Goal: Transaction & Acquisition: Purchase product/service

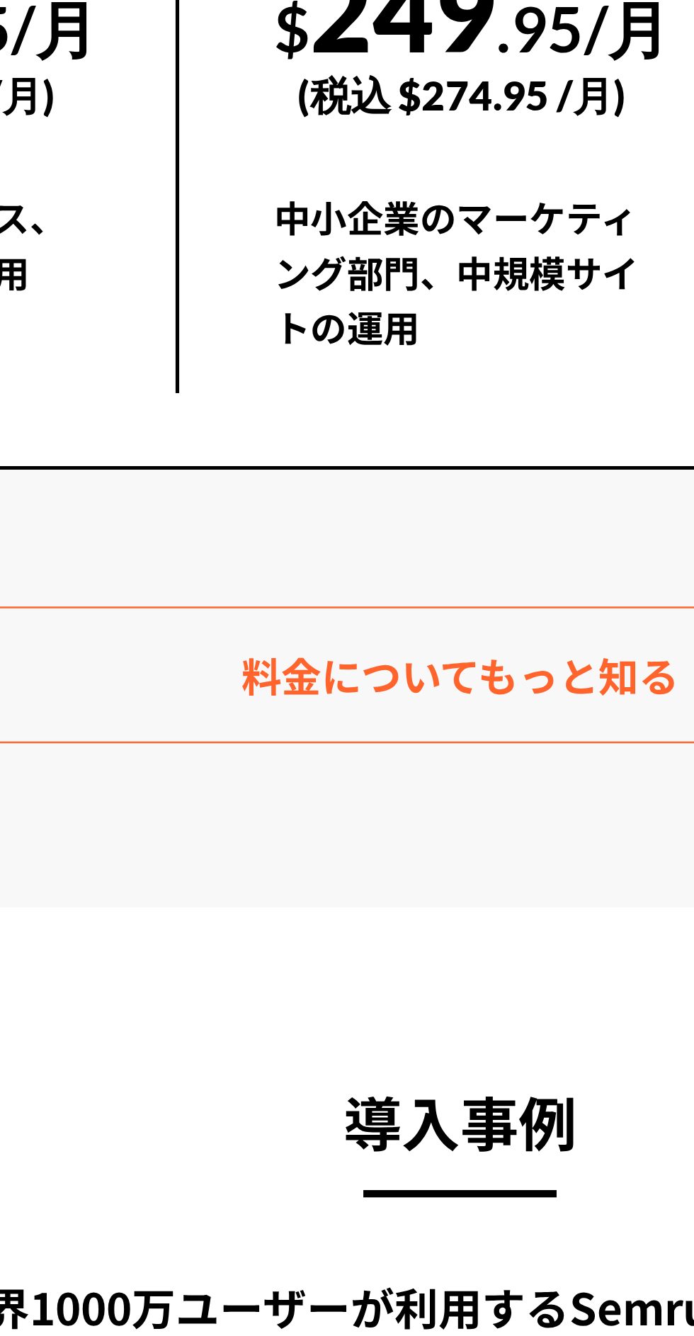
scroll to position [2236, 0]
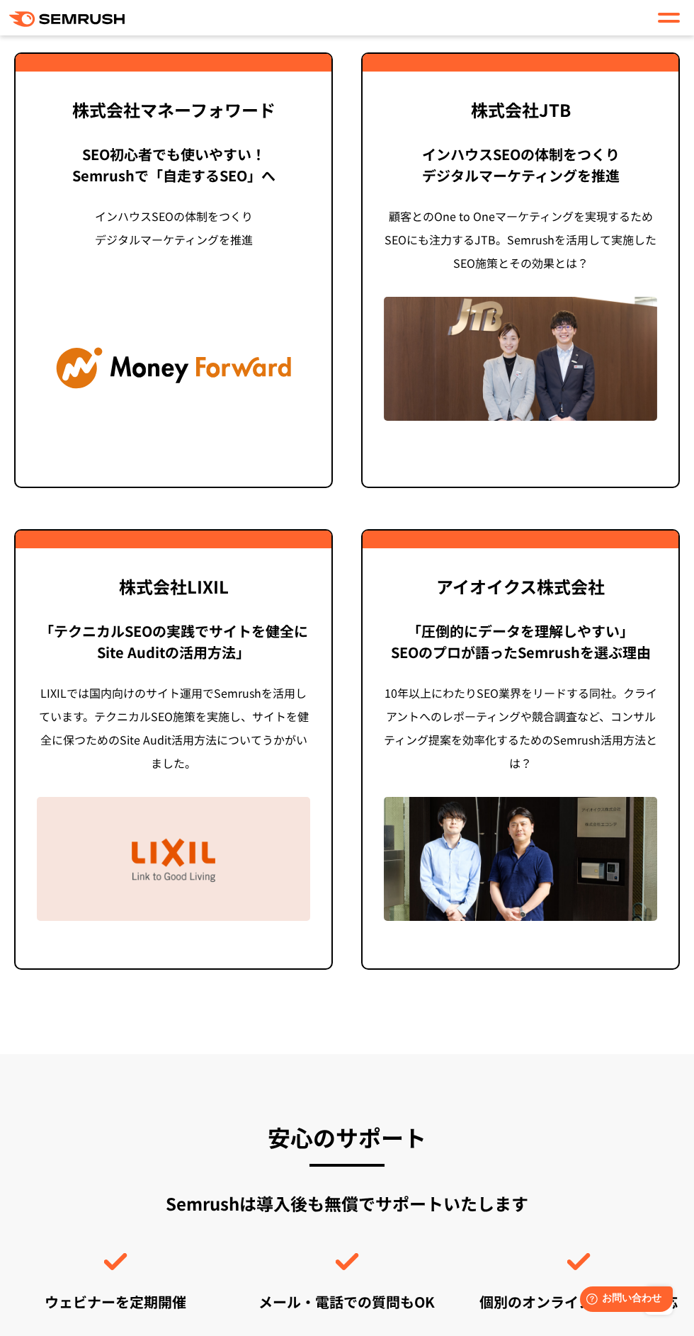
click at [103, 1245] on div "Semrushは導入後も無償でサポートいたします ウェビナーを定期開催 メール・電話での質問もOK 個別のオンラインデモにも対応" at bounding box center [347, 1251] width 666 height 121
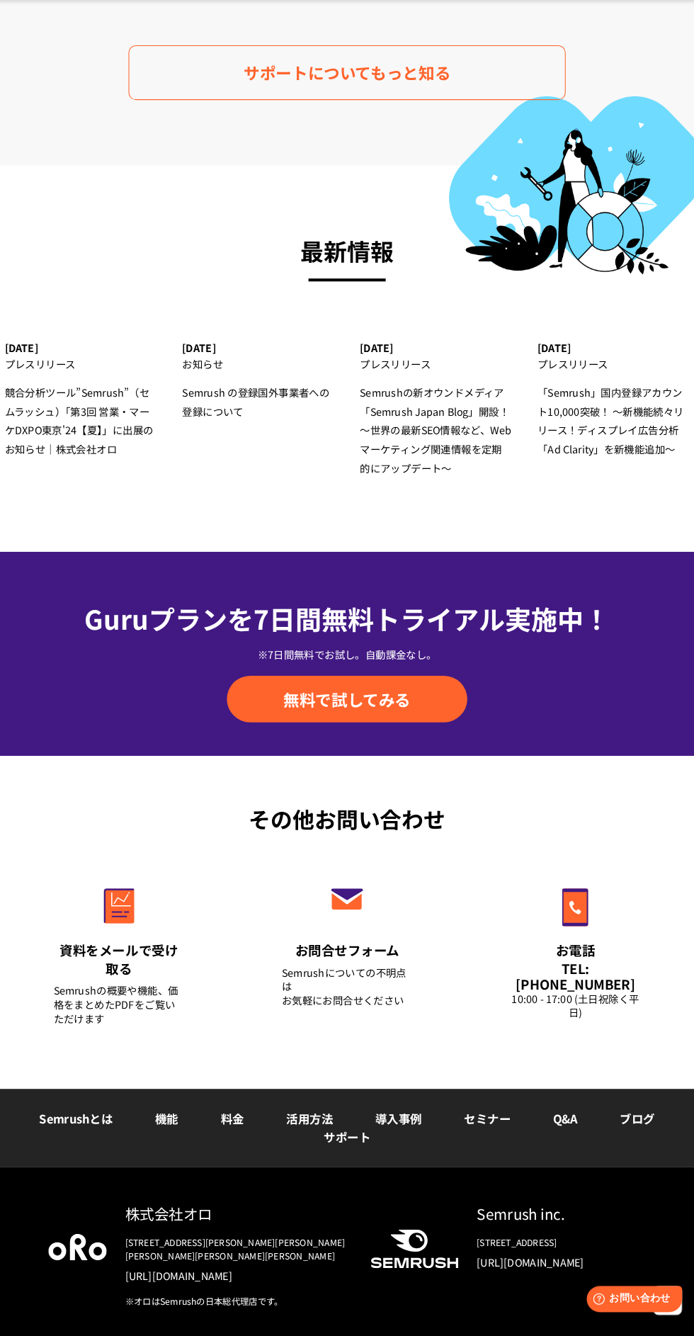
scroll to position [4812, 0]
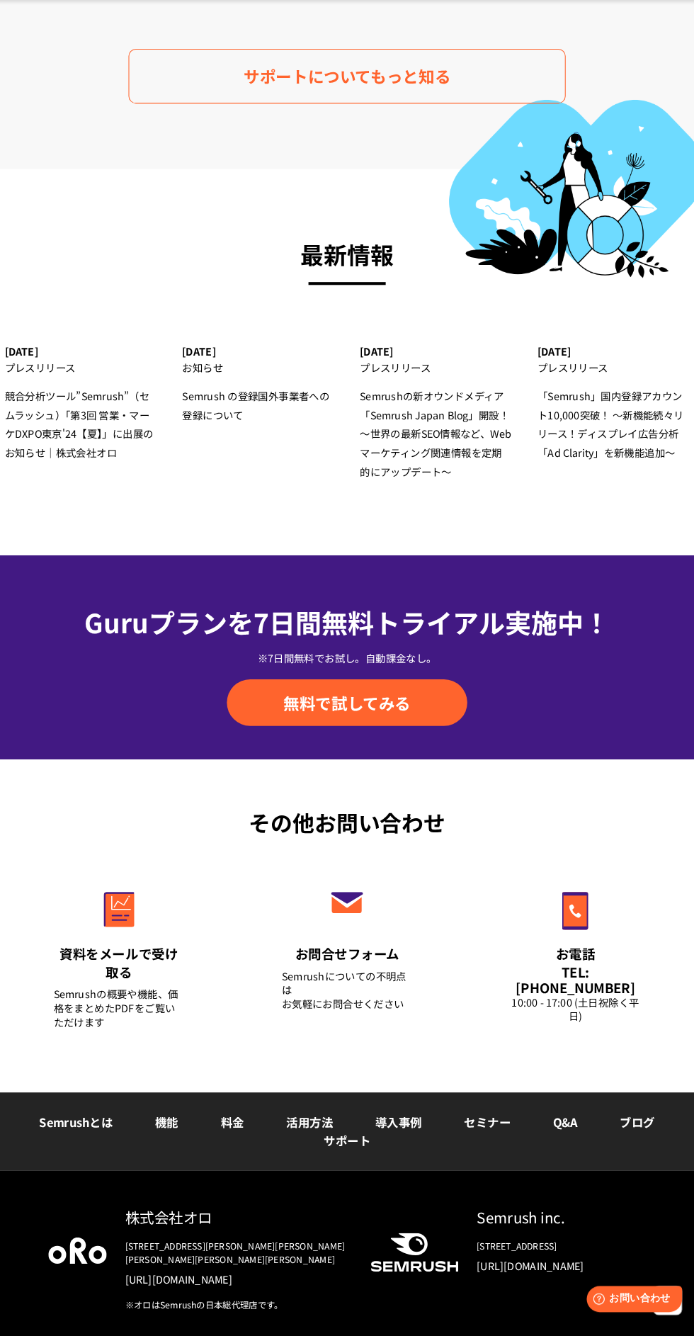
click at [111, 1244] on img at bounding box center [85, 1252] width 57 height 26
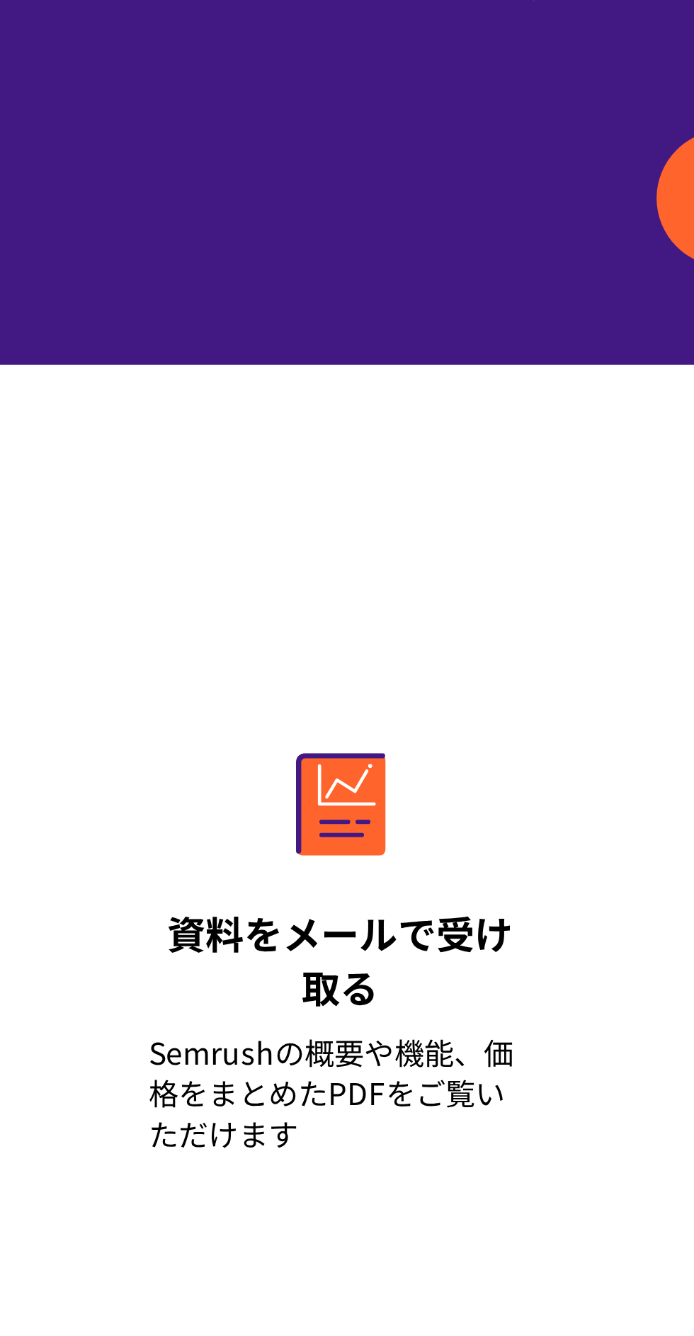
click at [45, 1249] on div "Semrushとは 機能 料金 活用方法 導入事例 セミナー Q&A ブログ サポート" at bounding box center [347, 1286] width 694 height 76
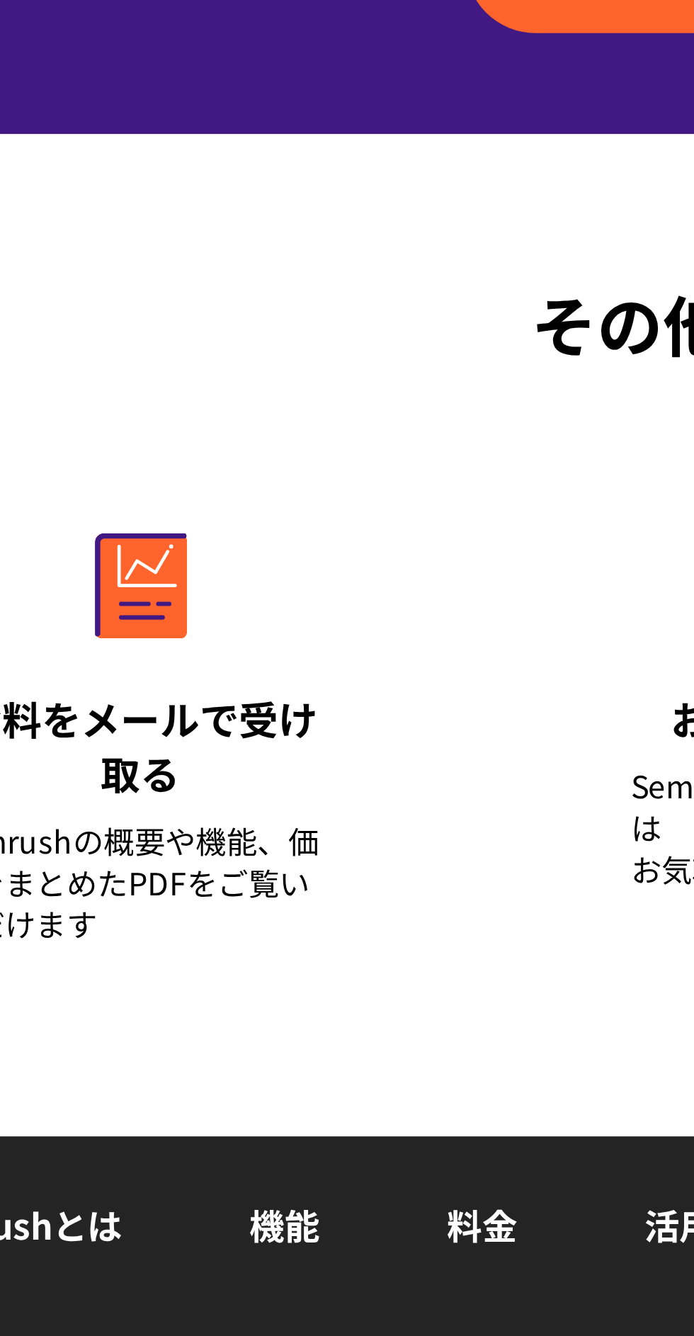
click at [111, 1312] on div "Semrushとは 機能 料金 活用方法 導入事例 セミナー Q&A ブログ サポート" at bounding box center [347, 1286] width 694 height 76
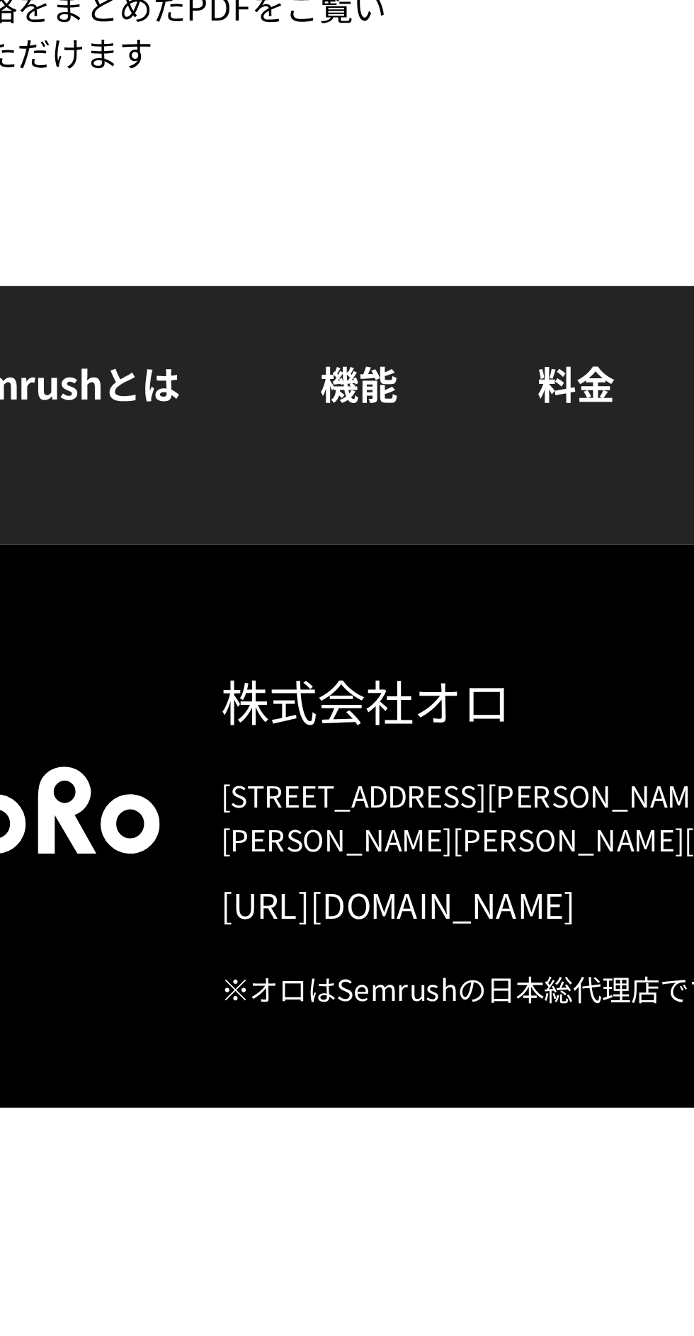
scroll to position [4814, 0]
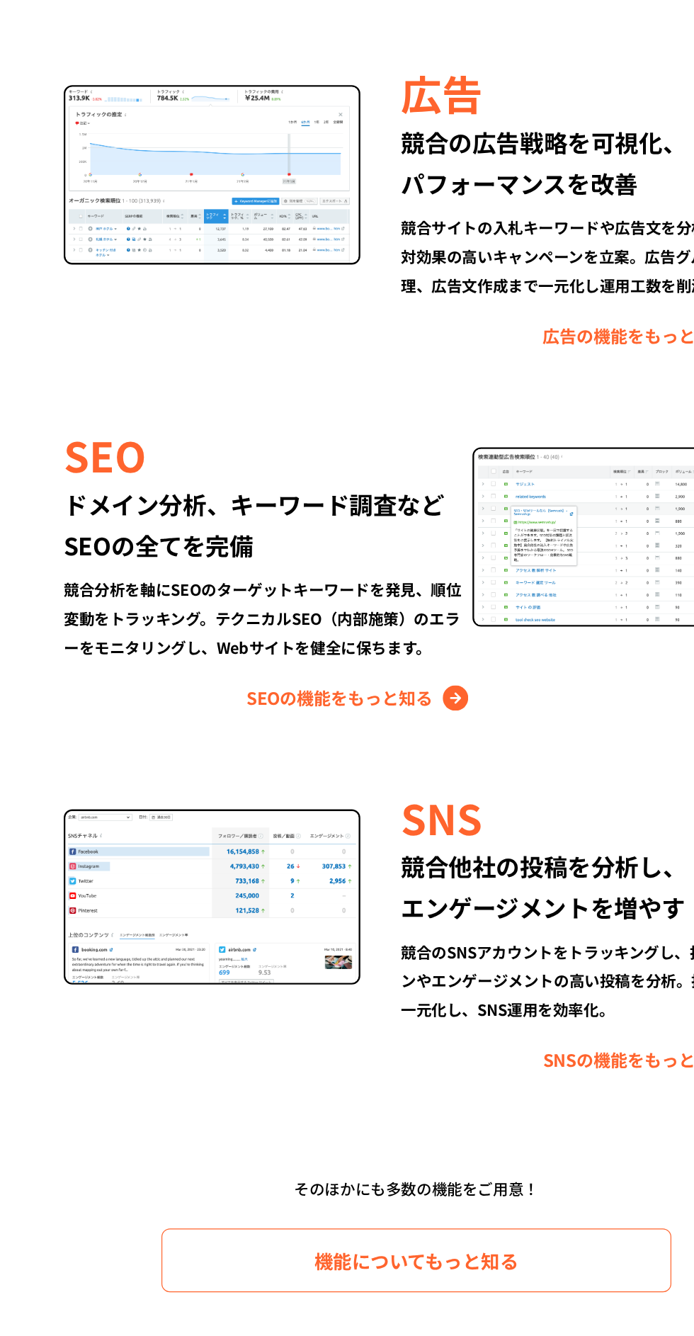
click at [89, 1335] on section "Semrushでできること SEO、広告、SNSなどデジタルマーケティングのあらゆる領域を網羅。 競合サイトの調査・分析、順位変動のトラッキングなどを一元化し…" at bounding box center [347, 671] width 694 height 1415
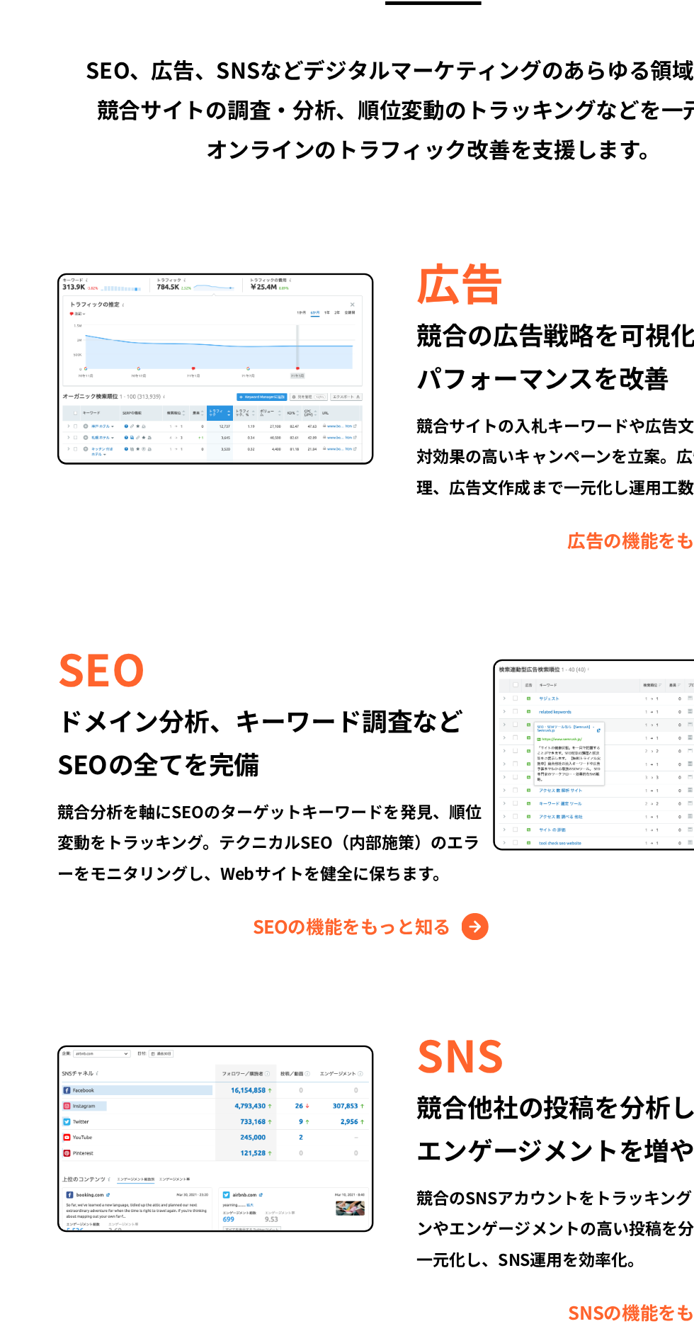
scroll to position [1245, 0]
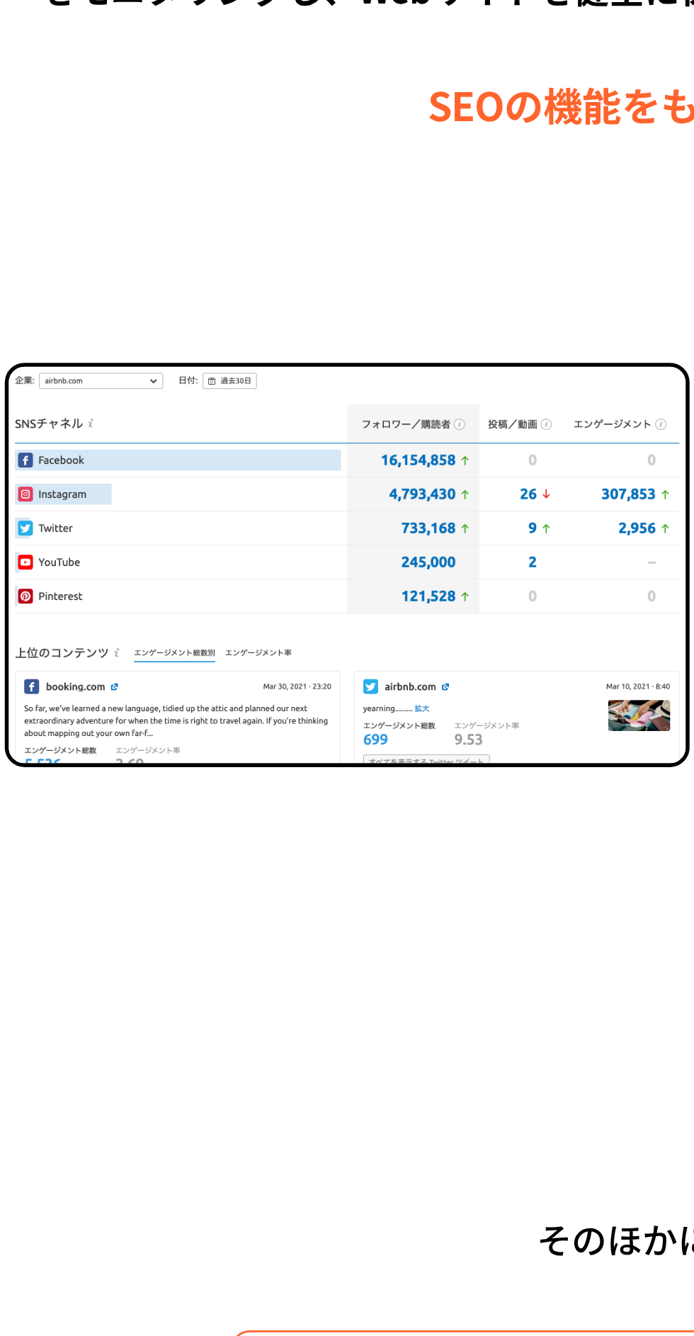
click at [82, 1277] on div "そのほかにも多数の機能をご用意！" at bounding box center [347, 1269] width 666 height 26
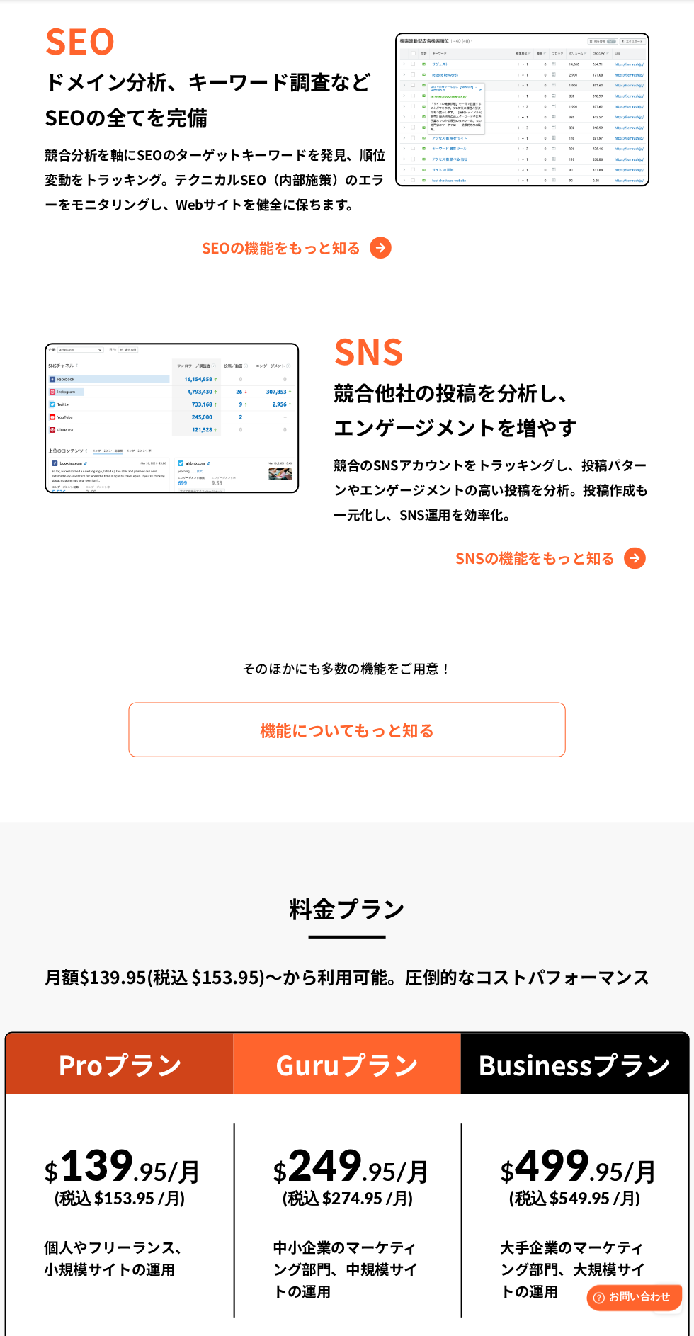
click at [111, 1249] on div "個人やフリーランス、小規模サイトの運用" at bounding box center [125, 1268] width 147 height 57
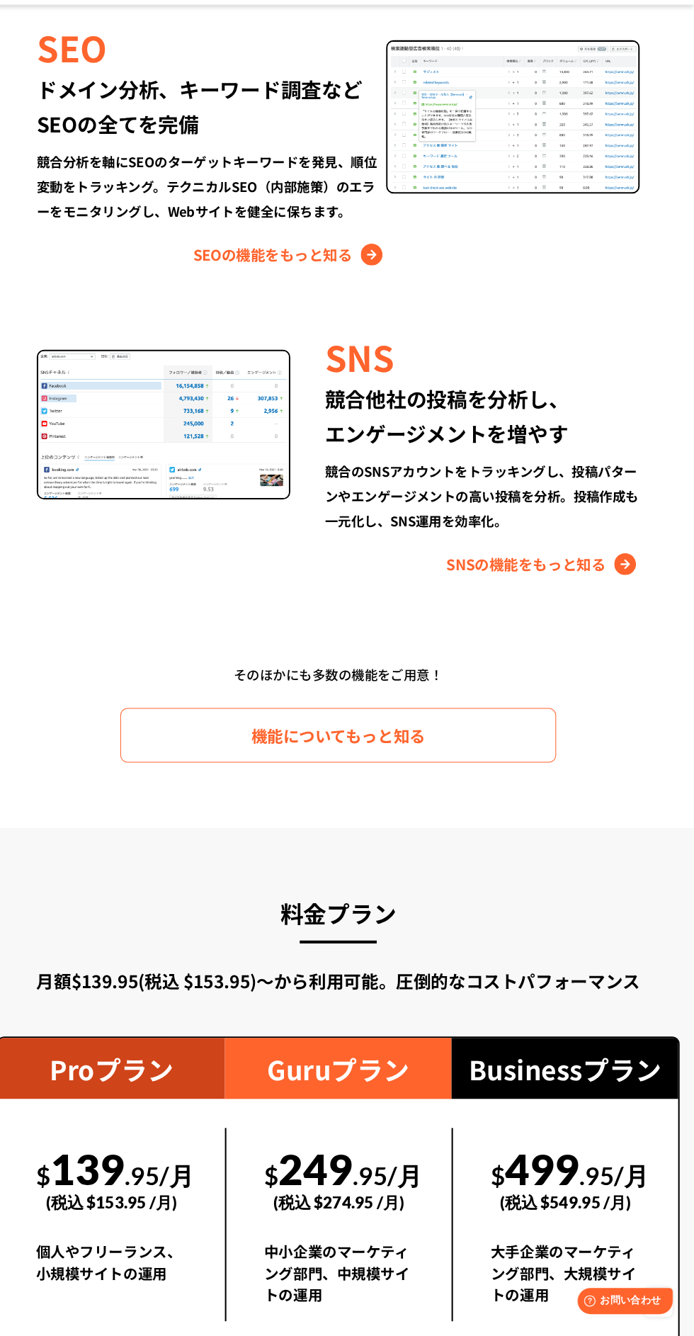
scroll to position [1826, 0]
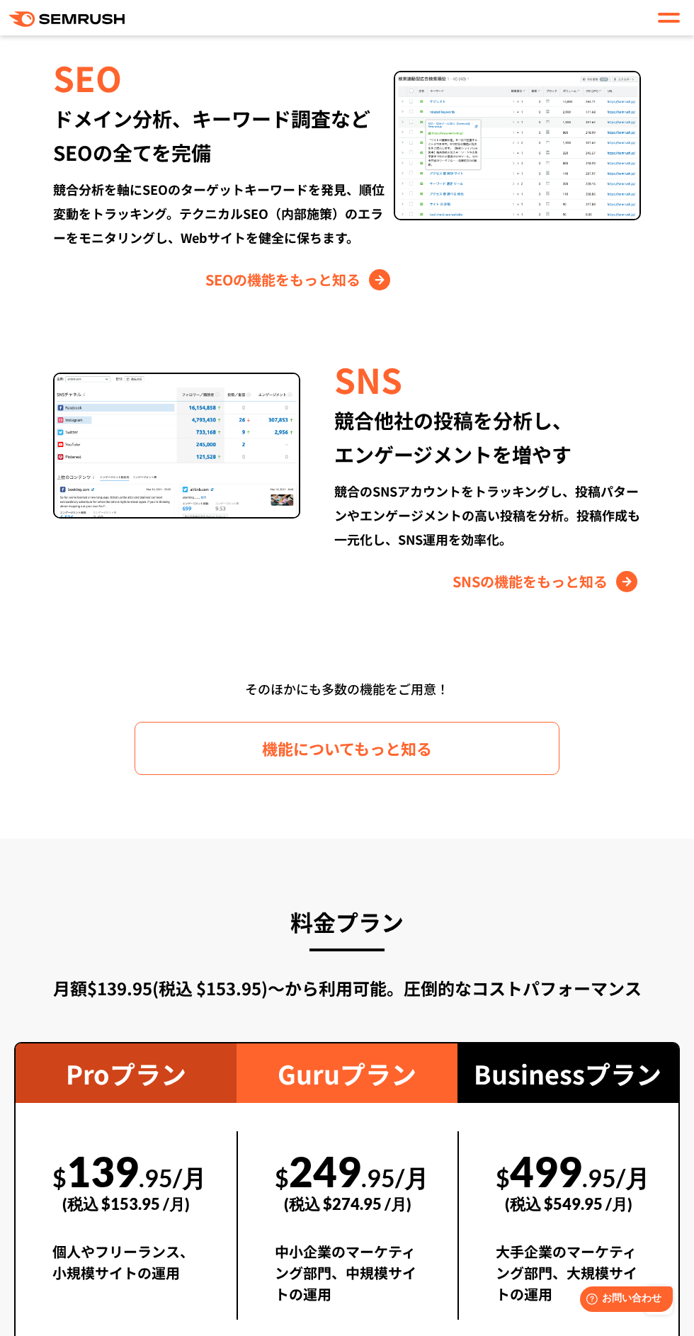
click at [118, 1246] on div "個人やフリーランス、小規模サイトの運用" at bounding box center [125, 1269] width 147 height 57
click at [103, 1247] on div "個人やフリーランス、小規模サイトの運用" at bounding box center [125, 1269] width 147 height 57
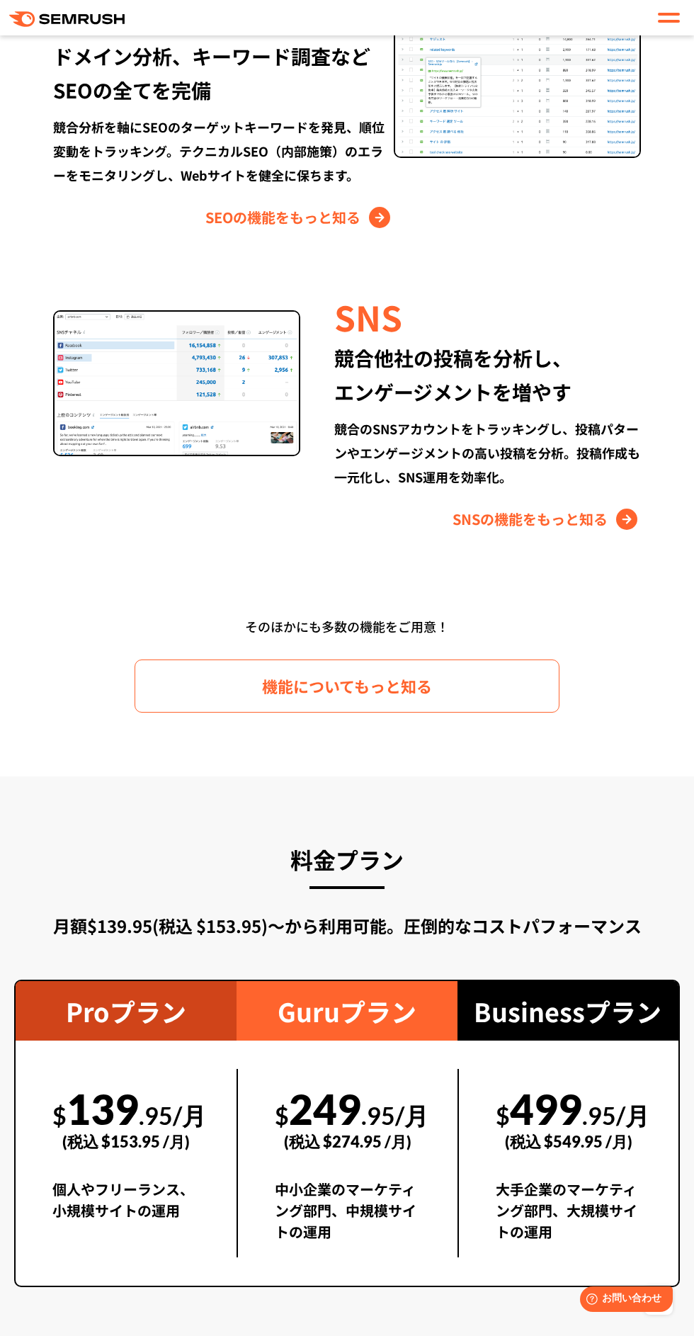
click at [99, 1243] on div "$ 139 .95/月 (税込 $153.95 /月) 個人やフリーランス、小規模サイトの運用" at bounding box center [126, 1153] width 221 height 224
